Goal: Navigation & Orientation: Go to known website

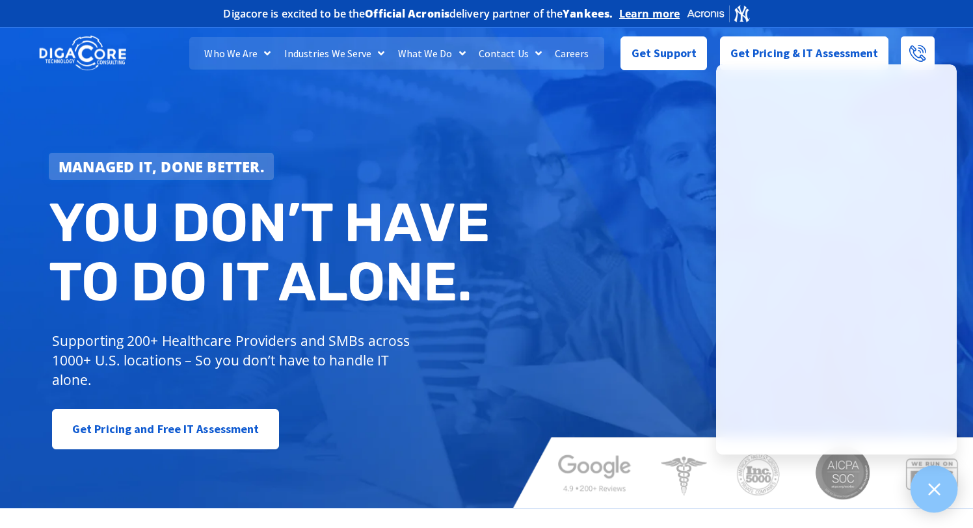
click at [932, 497] on div at bounding box center [933, 489] width 47 height 47
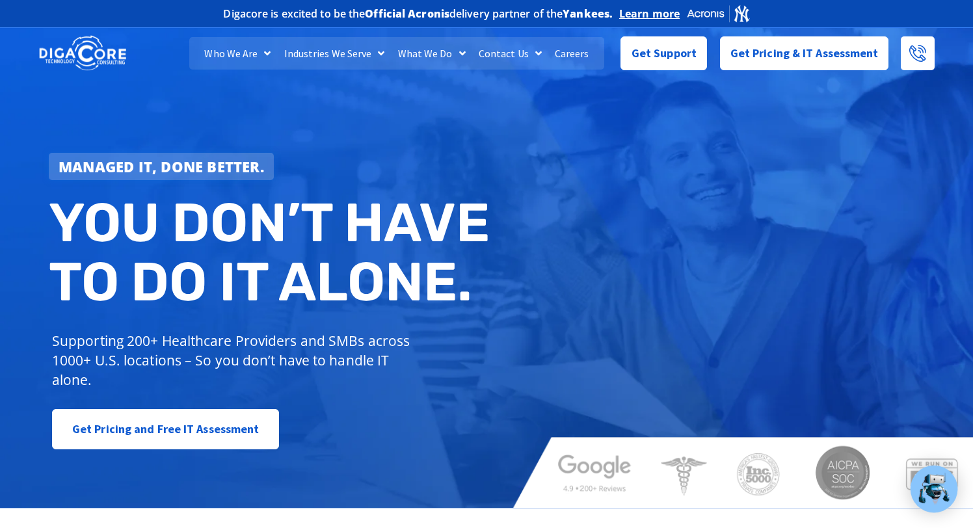
click at [915, 486] on div at bounding box center [933, 489] width 47 height 47
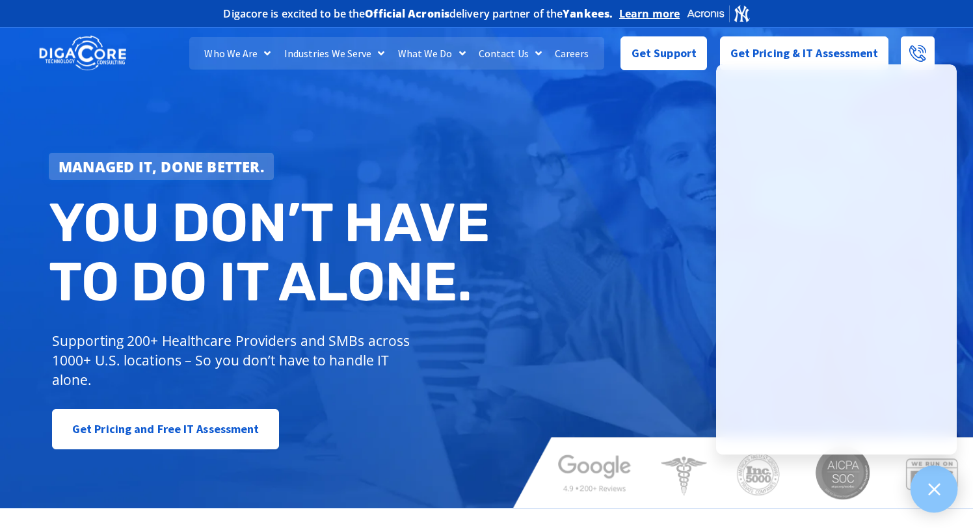
click at [941, 482] on icon at bounding box center [933, 488] width 17 height 17
